Goal: Transaction & Acquisition: Purchase product/service

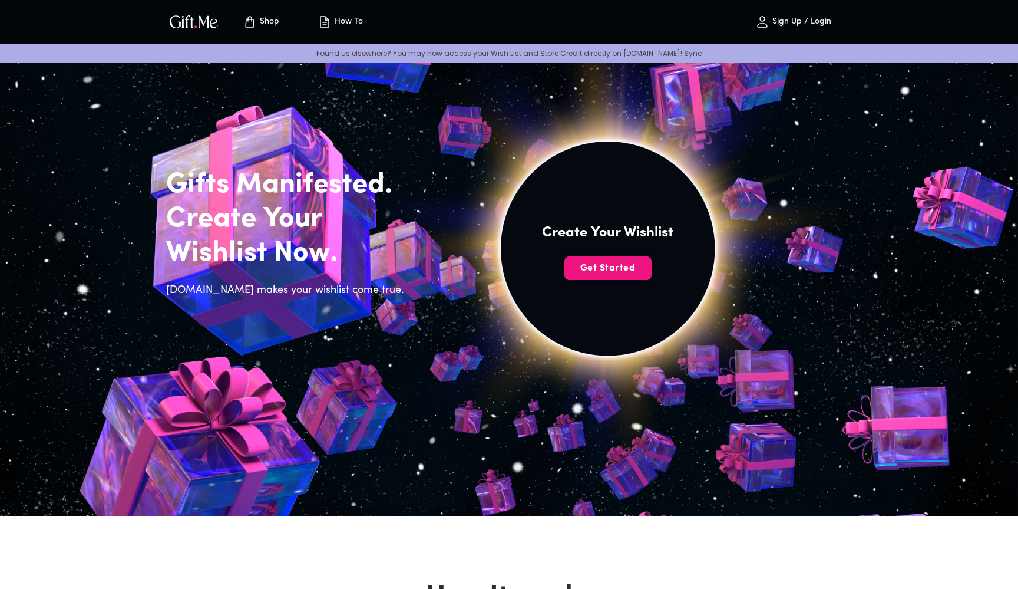
click at [802, 16] on span "Sign Up / Login" at bounding box center [793, 22] width 104 height 14
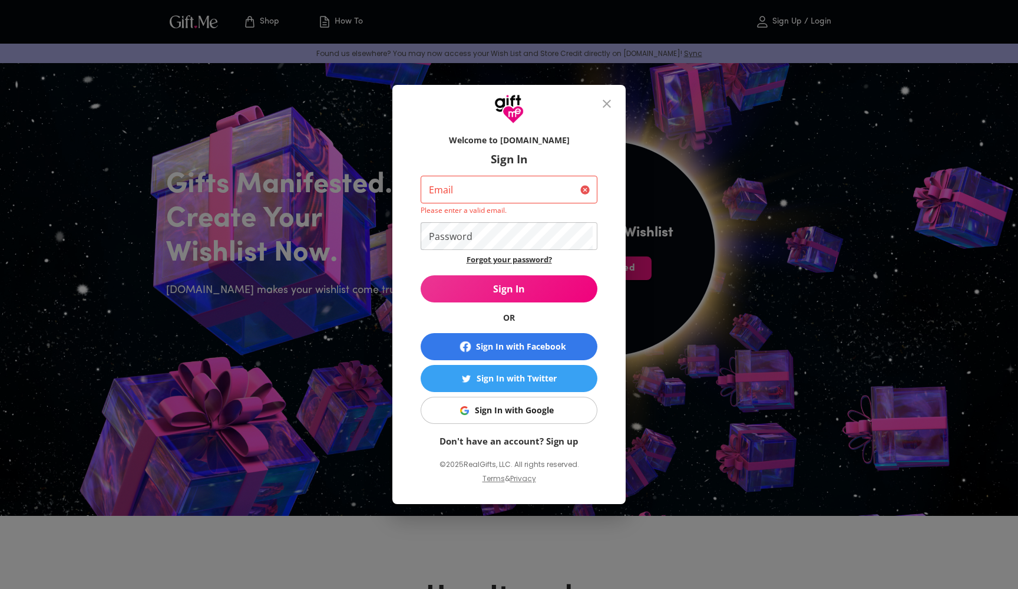
type input "[EMAIL_ADDRESS][DOMAIN_NAME]"
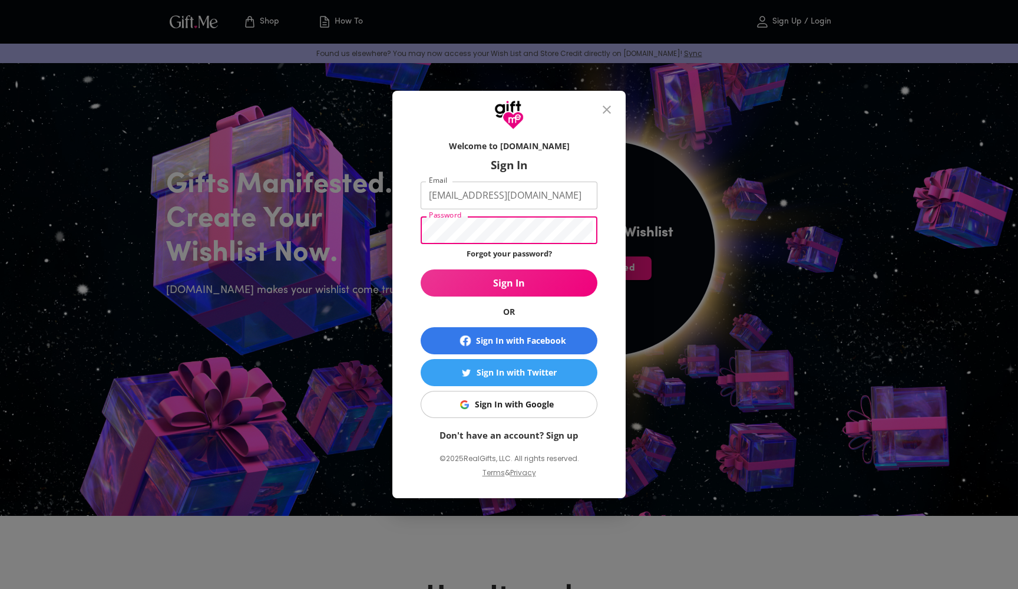
click at [528, 280] on span "Sign In" at bounding box center [509, 282] width 177 height 13
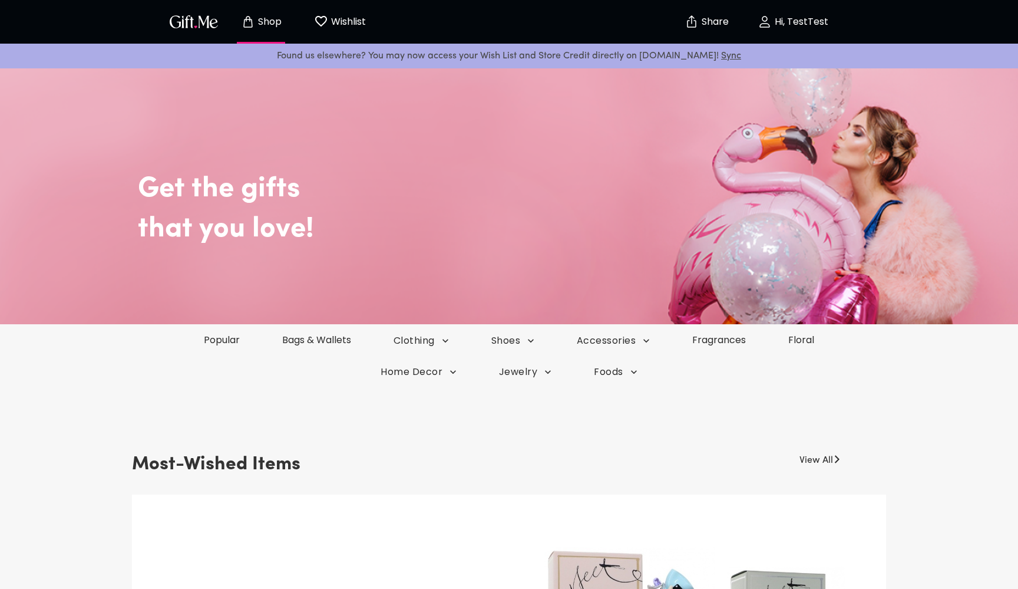
click at [794, 27] on p "Hi, TestTest" at bounding box center [800, 22] width 57 height 10
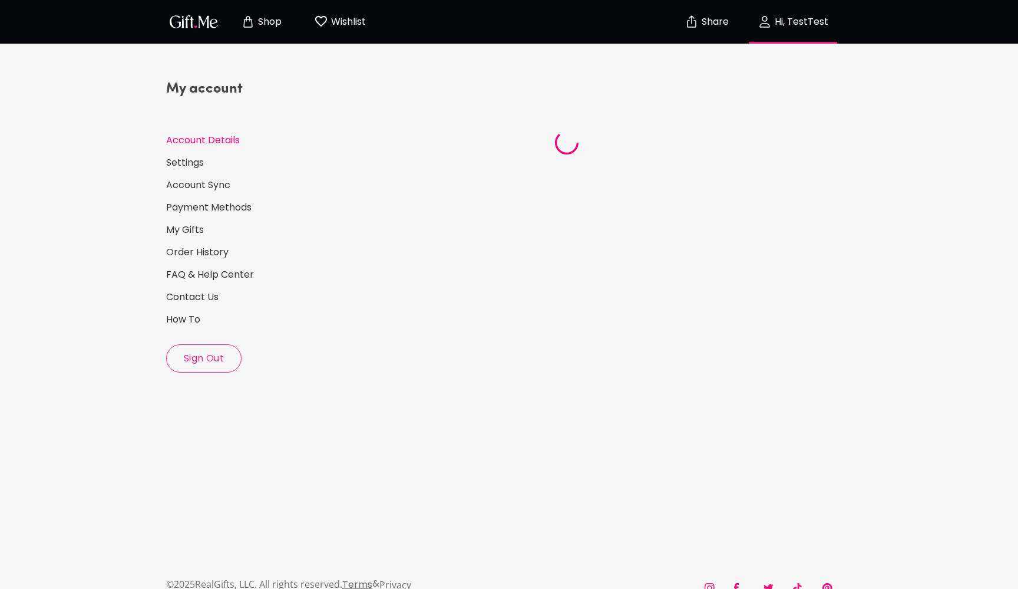
select select "US"
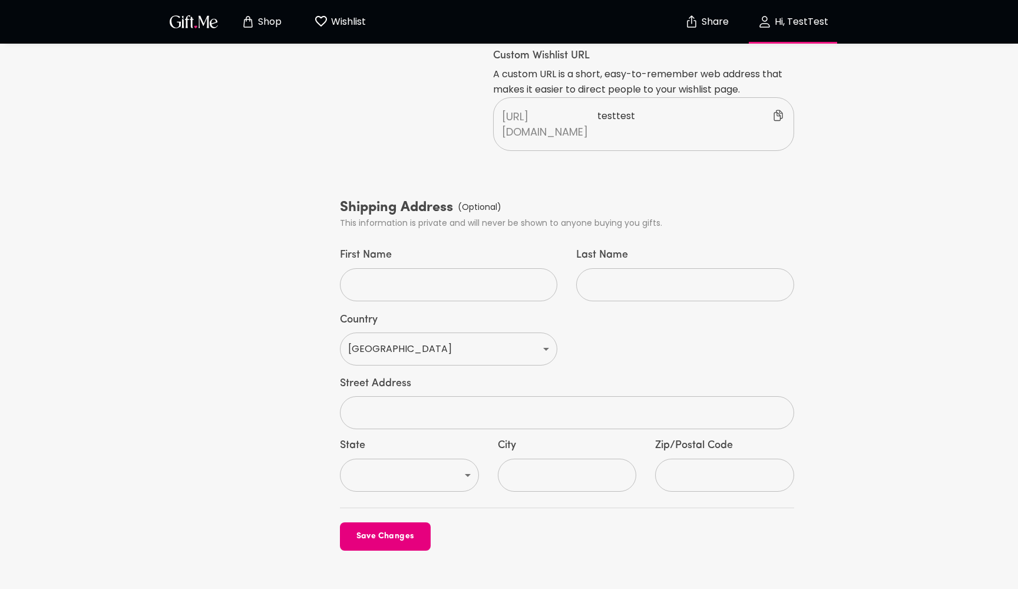
scroll to position [442, 0]
type input "Test"
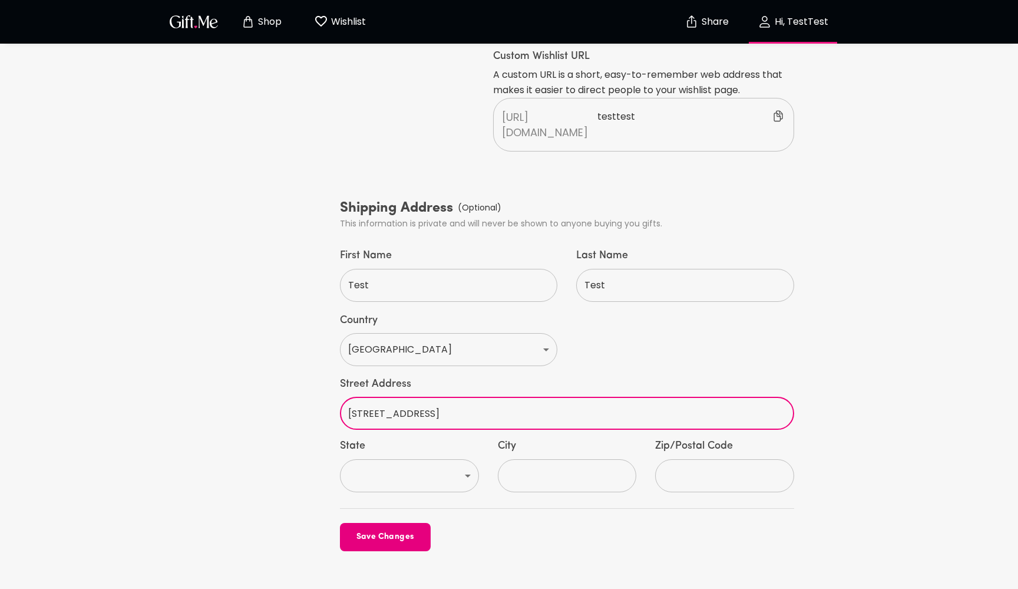
type input "[STREET_ADDRESS]"
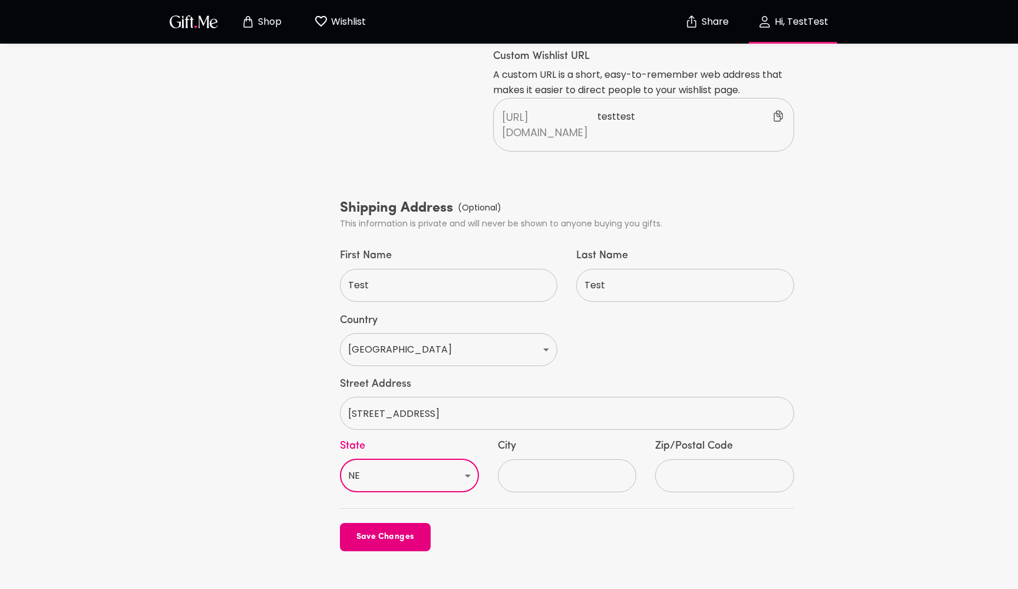
select select "NV"
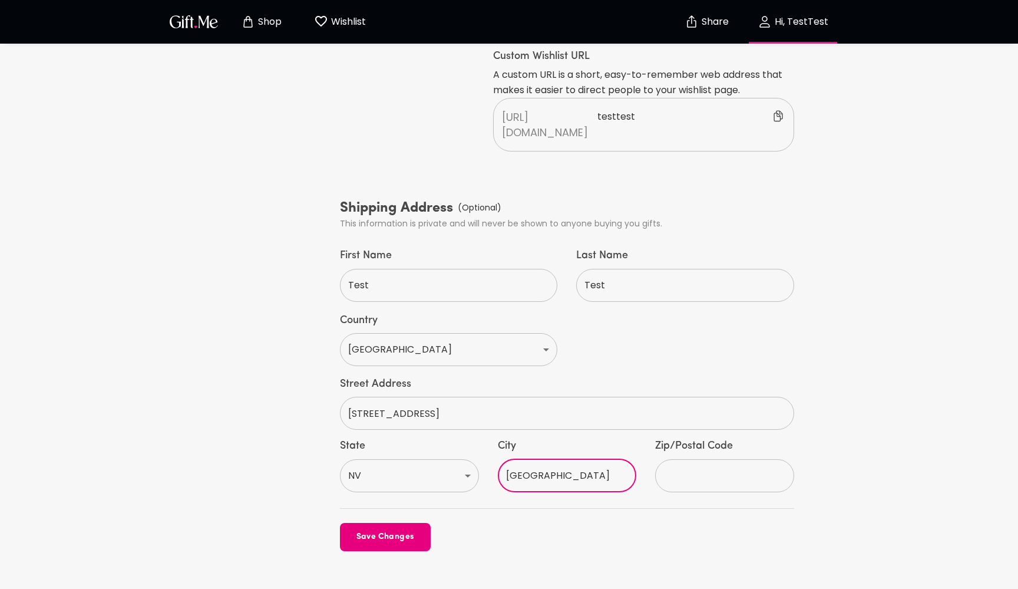
type input "[GEOGRAPHIC_DATA]"
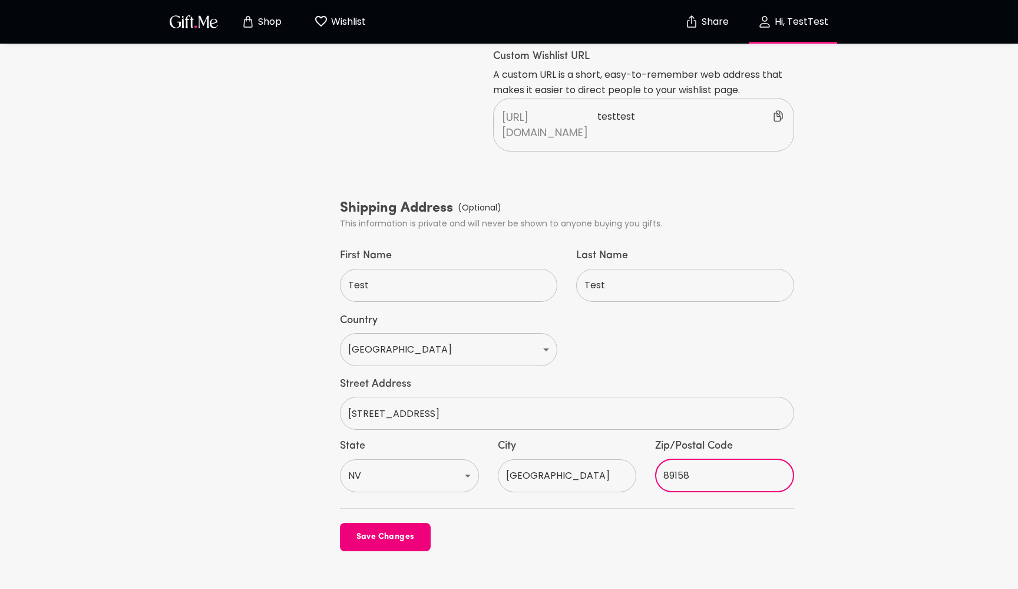
type input "89158"
click at [363, 530] on span "Save Changes" at bounding box center [385, 536] width 91 height 13
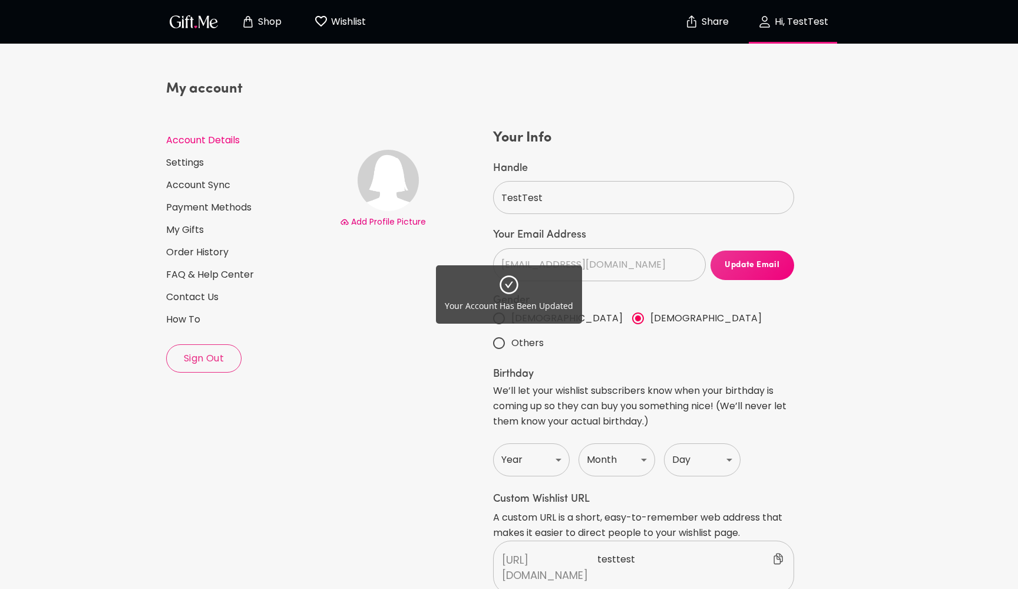
scroll to position [0, 0]
click at [265, 20] on div "Your Account Has Been Updated" at bounding box center [509, 294] width 1018 height 589
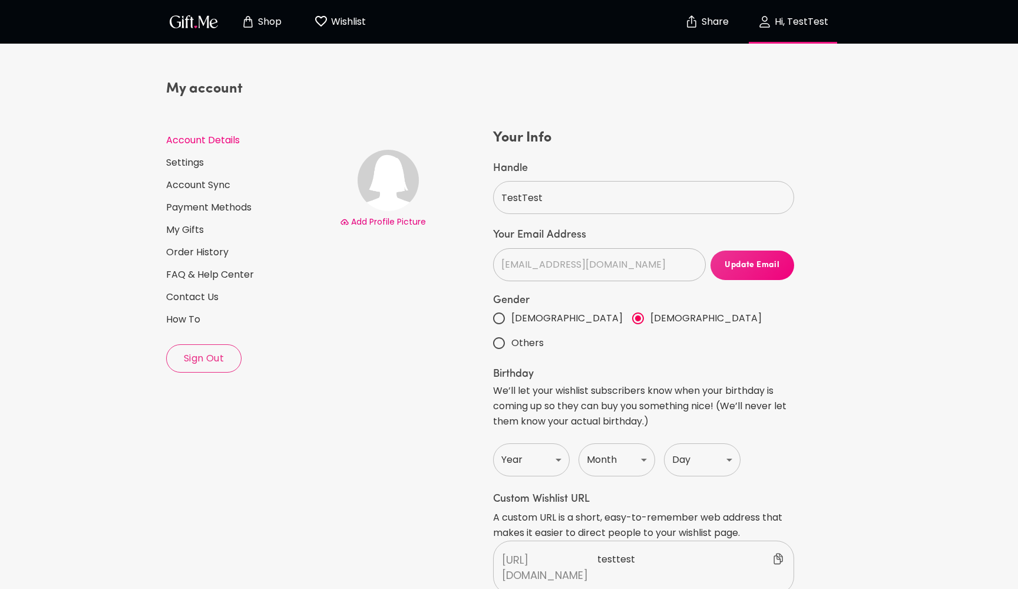
click at [272, 22] on p "Shop" at bounding box center [268, 22] width 27 height 10
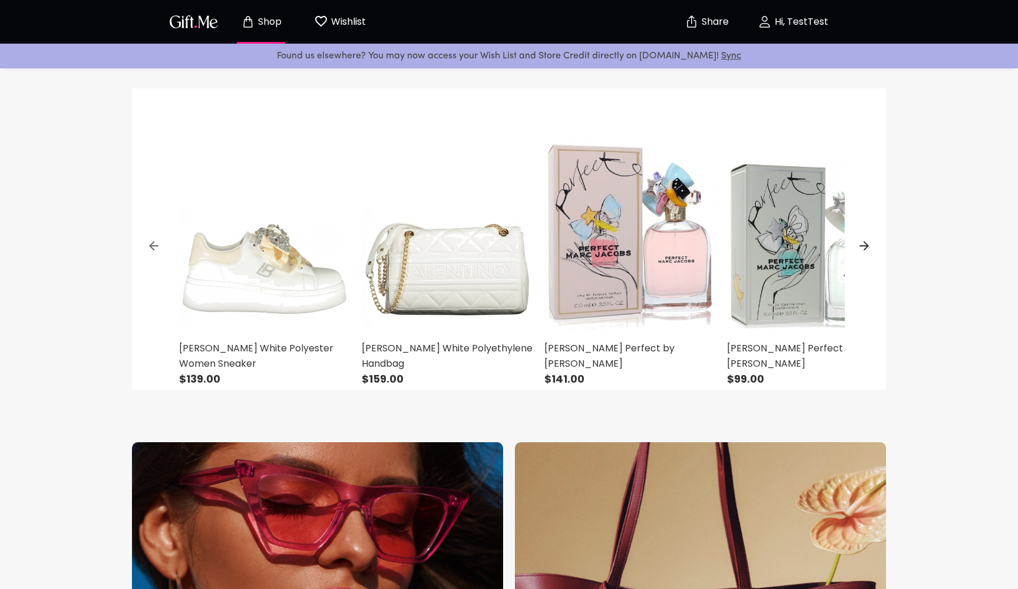
scroll to position [457, 0]
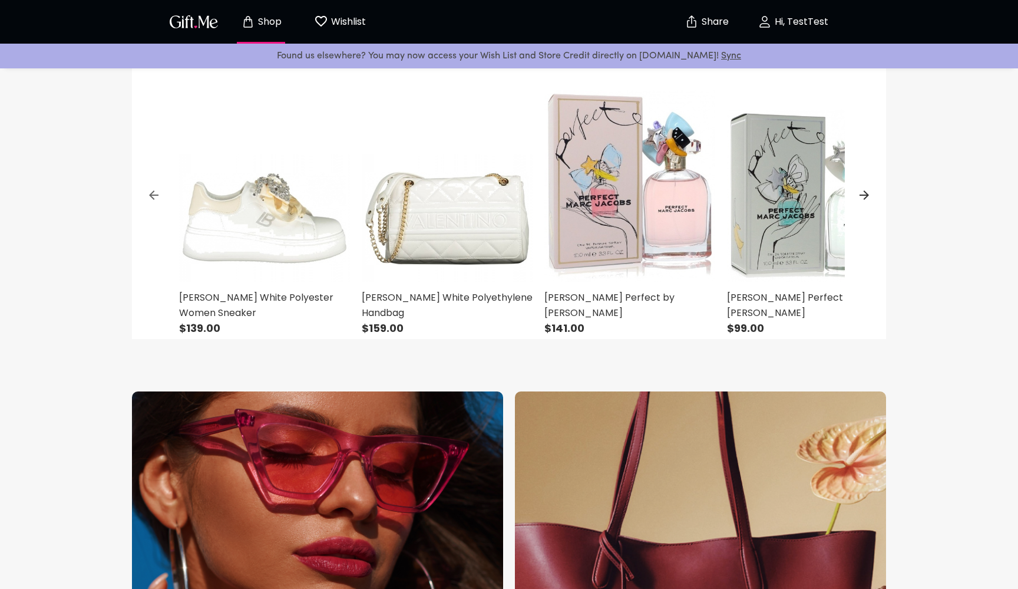
click at [778, 210] on img at bounding box center [812, 160] width 171 height 244
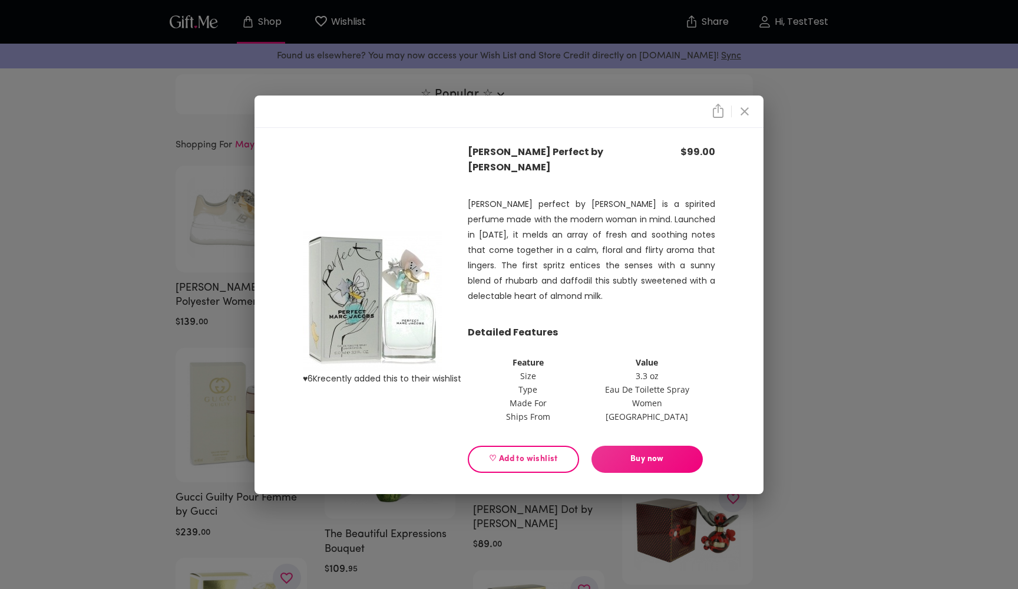
click at [657, 454] on span "Buy now" at bounding box center [646, 458] width 111 height 13
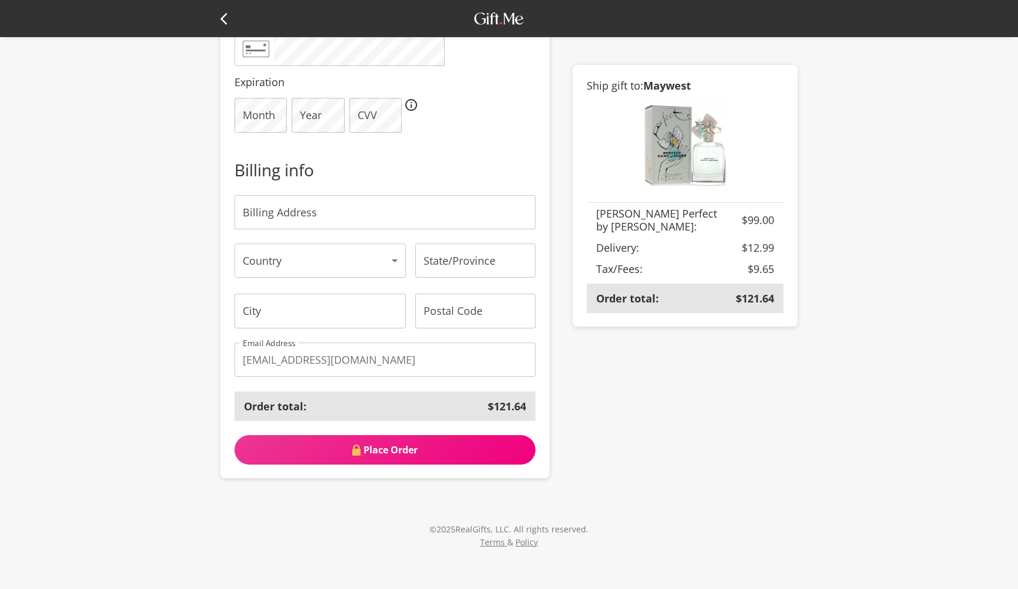
scroll to position [347, 0]
click at [162, 227] on div "Order details From: TestTest From: Include a message Payment Info Your details …" at bounding box center [509, 121] width 1018 height 933
click at [190, 247] on div "Order details From: TestTest From: Include a message Payment Info Your details …" at bounding box center [509, 121] width 1018 height 933
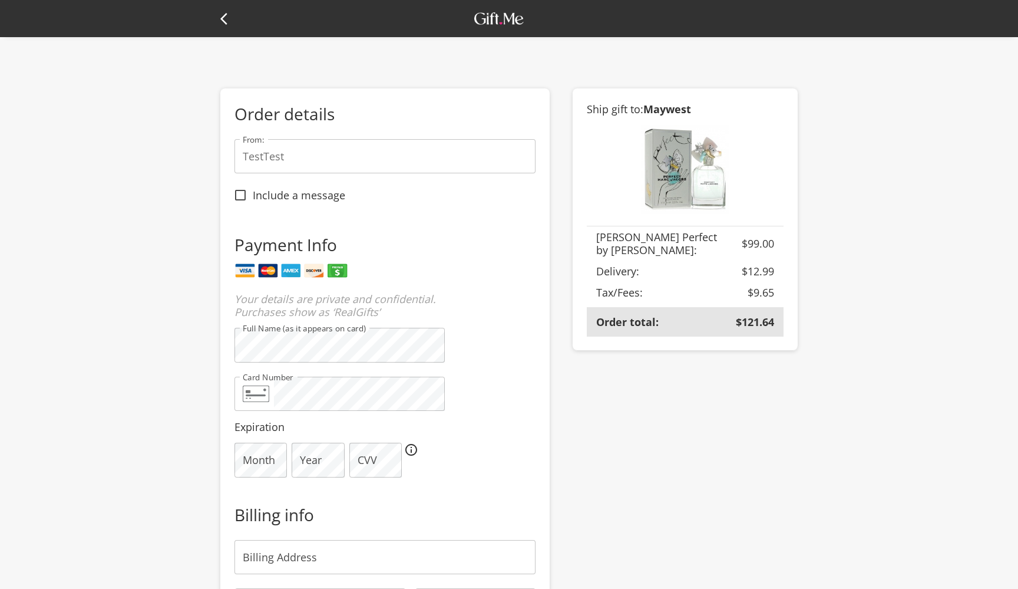
scroll to position [0, 0]
click at [490, 18] on img at bounding box center [498, 18] width 55 height 19
click at [221, 19] on icon at bounding box center [223, 19] width 7 height 12
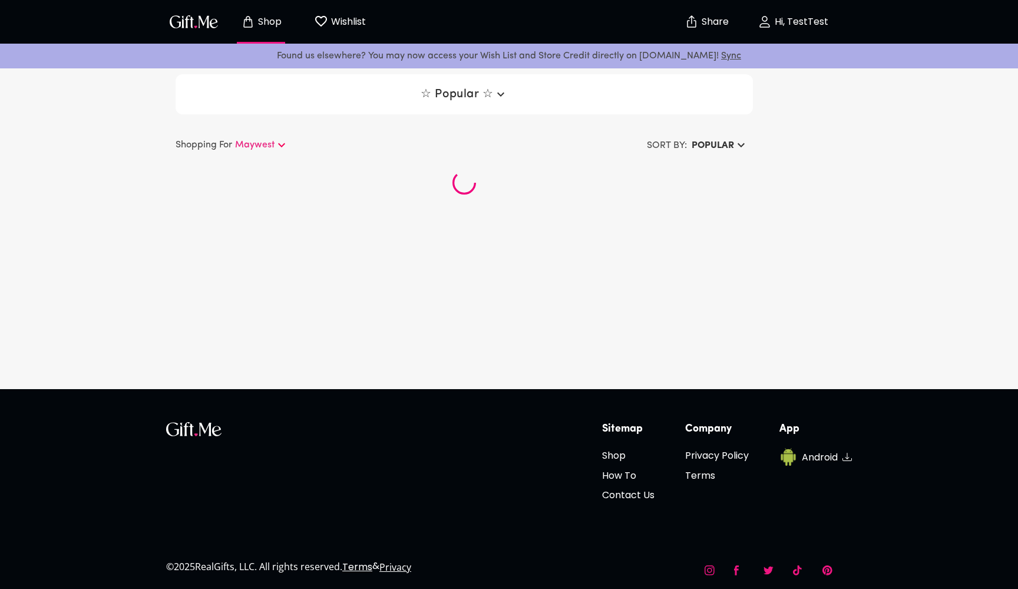
click at [819, 8] on button "Hi, TestTest" at bounding box center [793, 22] width 118 height 38
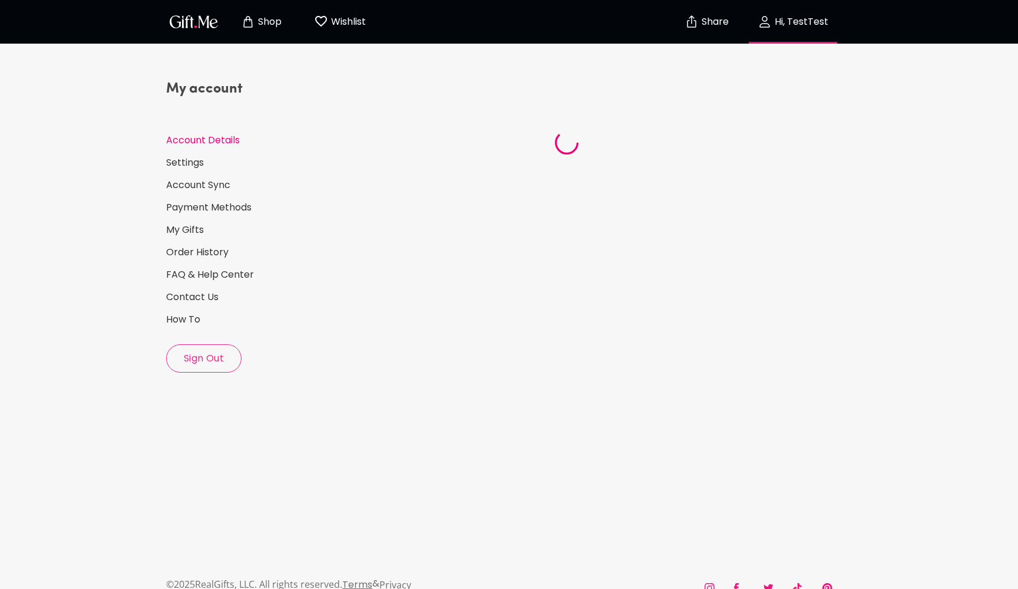
select select "US"
select select "NV"
